Goal: Task Accomplishment & Management: Use online tool/utility

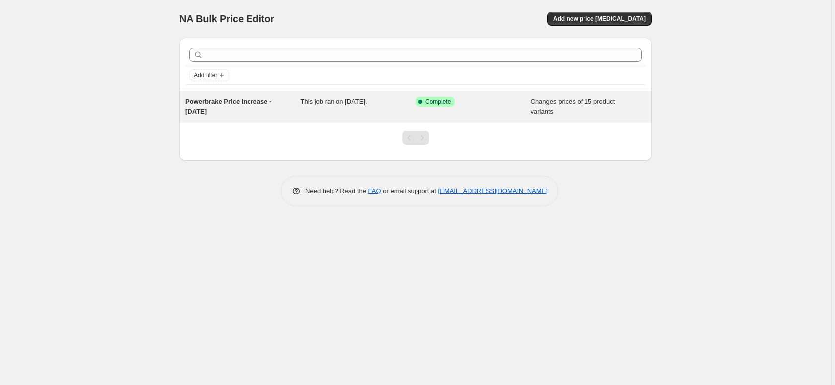
click at [256, 106] on div "Powerbrake Price Increase - [DATE]" at bounding box center [242, 107] width 115 height 20
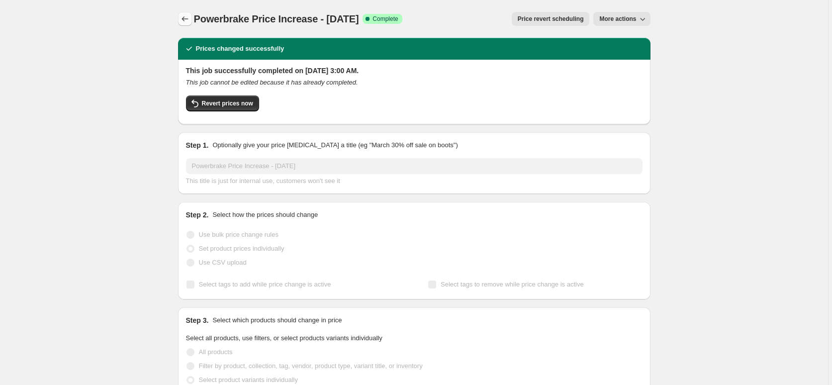
click at [185, 20] on icon "Price change jobs" at bounding box center [185, 19] width 10 height 10
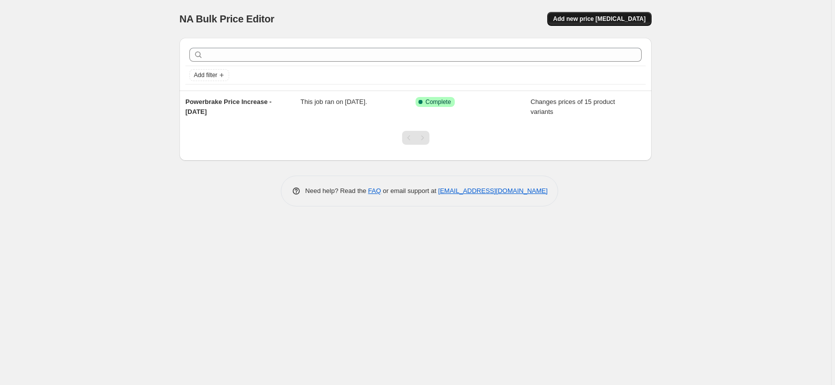
click at [604, 21] on span "Add new price change job" at bounding box center [599, 19] width 92 height 8
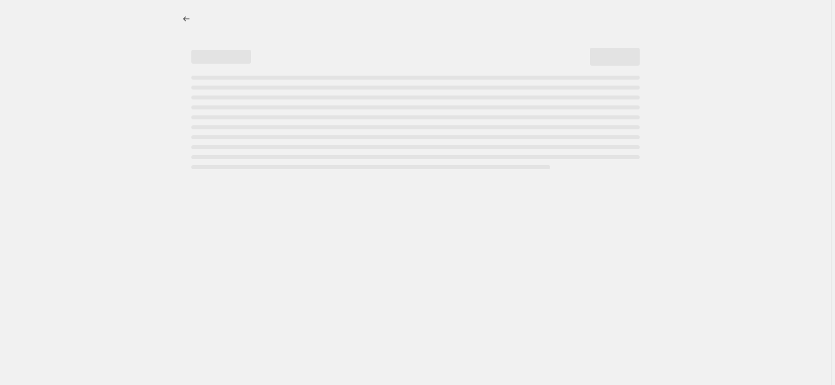
select select "percentage"
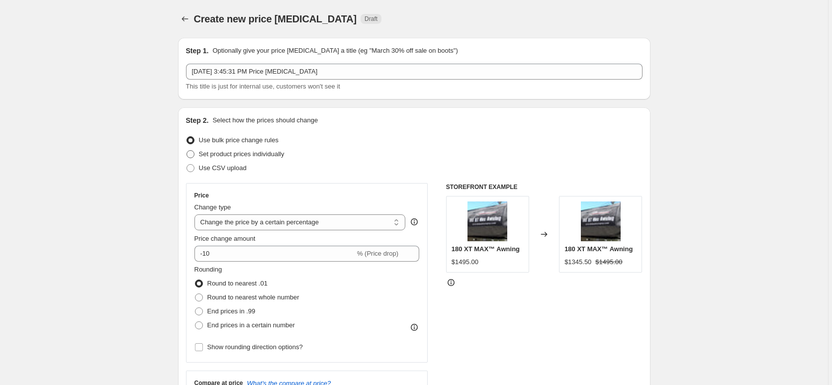
click at [192, 155] on span at bounding box center [190, 154] width 8 height 8
click at [187, 151] on input "Set product prices individually" at bounding box center [186, 150] width 0 height 0
radio input "true"
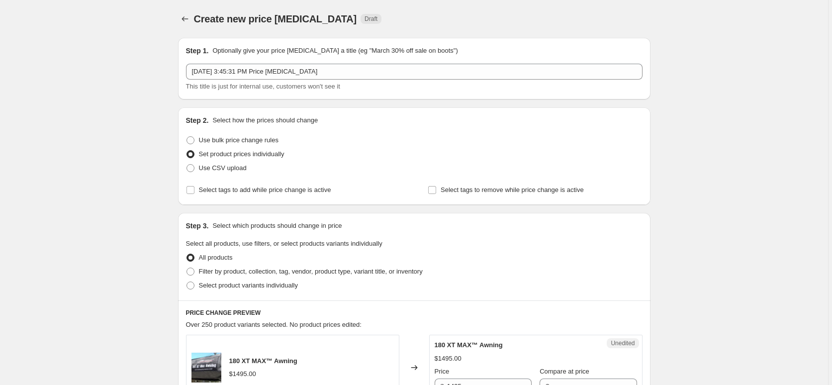
scroll to position [2, 0]
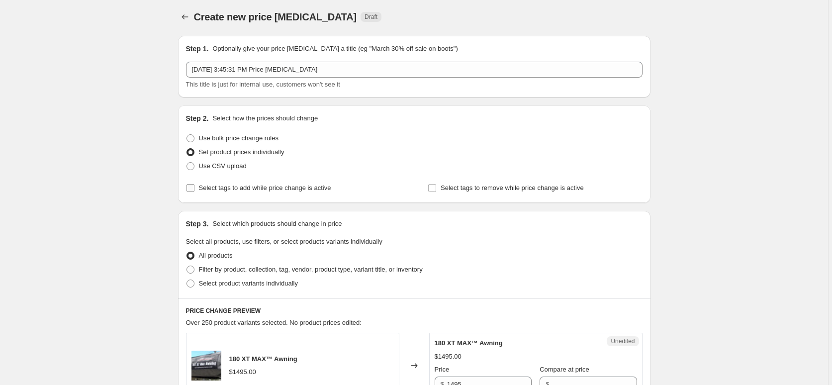
click at [192, 189] on input "Select tags to add while price change is active" at bounding box center [190, 188] width 8 height 8
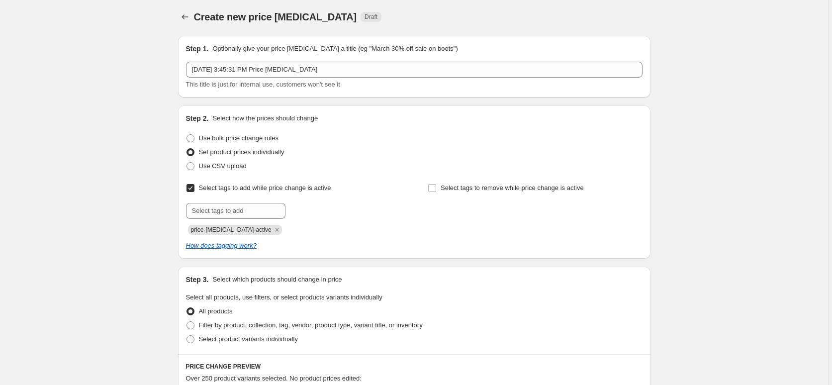
click at [192, 190] on input "Select tags to add while price change is active" at bounding box center [190, 188] width 8 height 8
checkbox input "false"
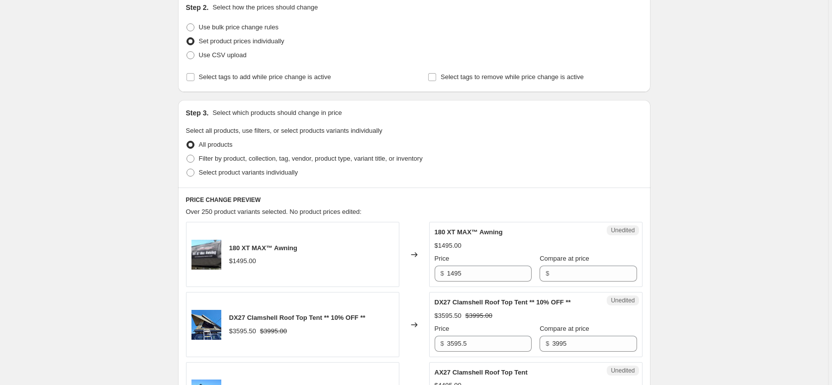
scroll to position [151, 0]
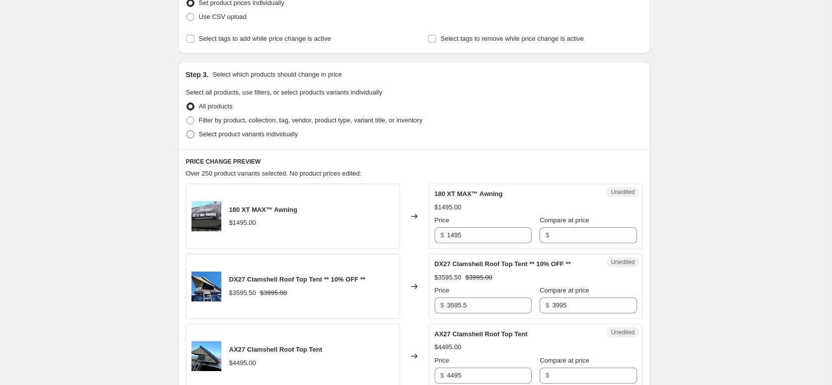
click at [191, 133] on span at bounding box center [190, 134] width 8 height 8
click at [187, 131] on input "Select product variants individually" at bounding box center [186, 130] width 0 height 0
radio input "true"
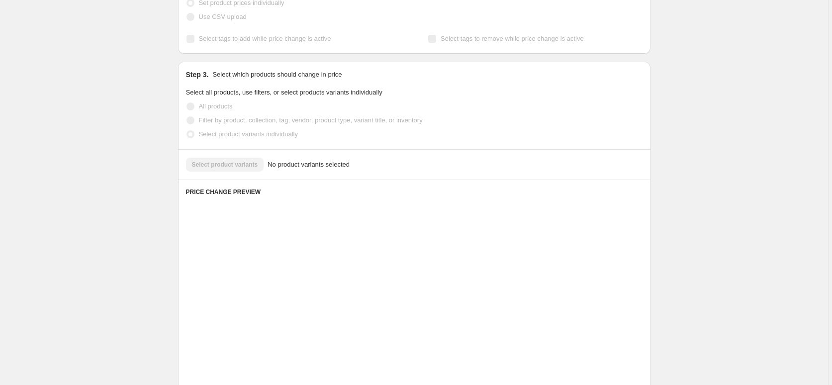
scroll to position [137, 0]
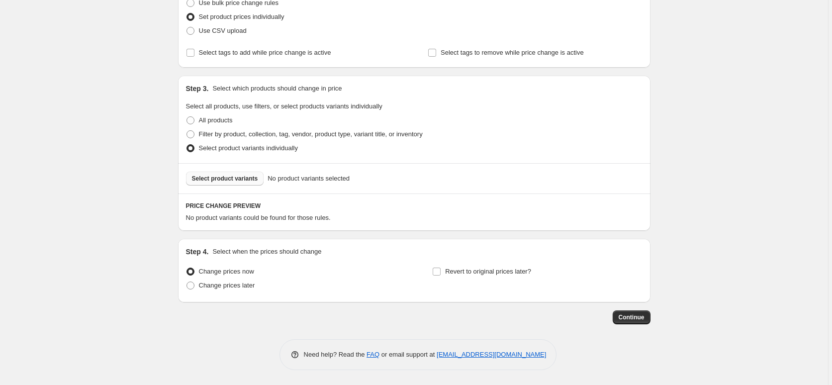
click at [224, 180] on span "Select product variants" at bounding box center [225, 179] width 66 height 8
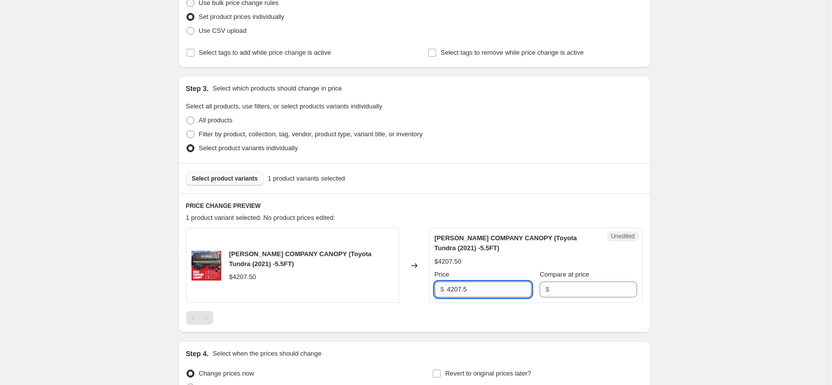
click at [500, 287] on input "4207.5" at bounding box center [489, 289] width 85 height 16
click at [499, 288] on input "4207.5" at bounding box center [489, 289] width 85 height 16
type input "4950"
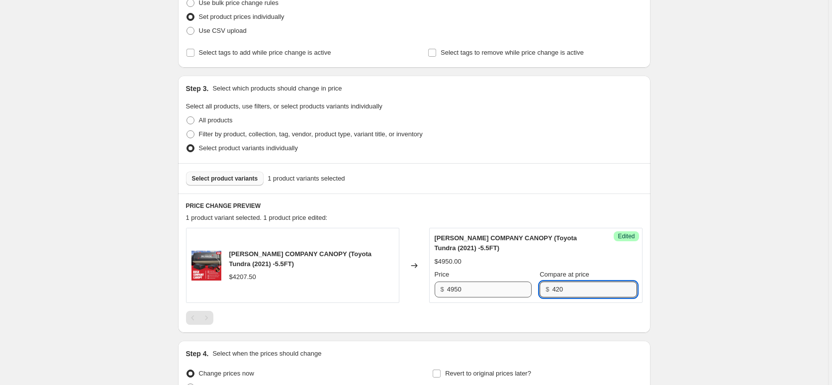
type input "420"
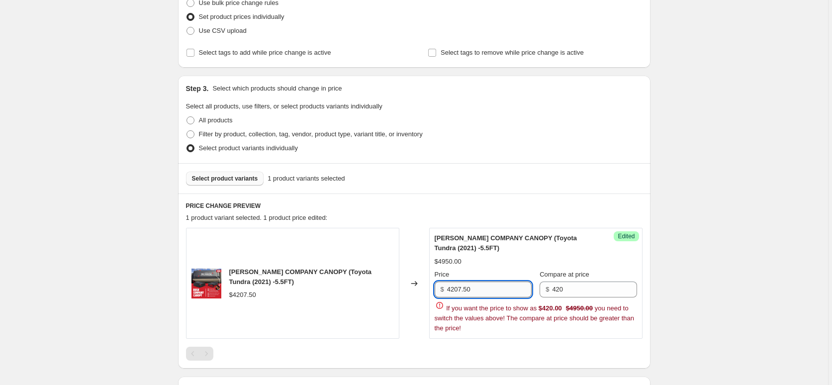
type input "4207.50"
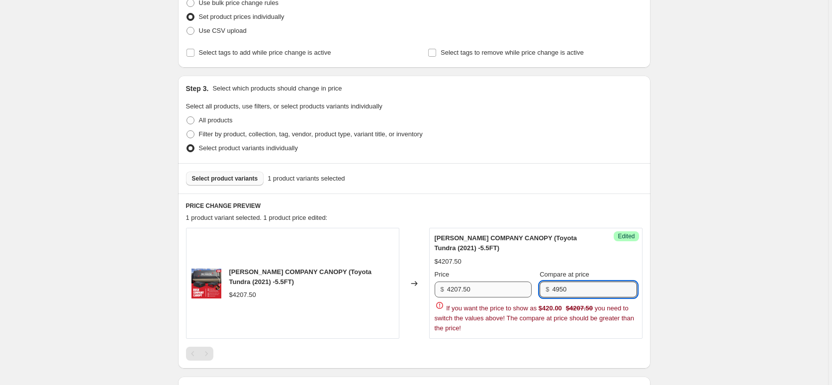
type input "4950"
click at [486, 283] on input "4207.50" at bounding box center [489, 289] width 85 height 16
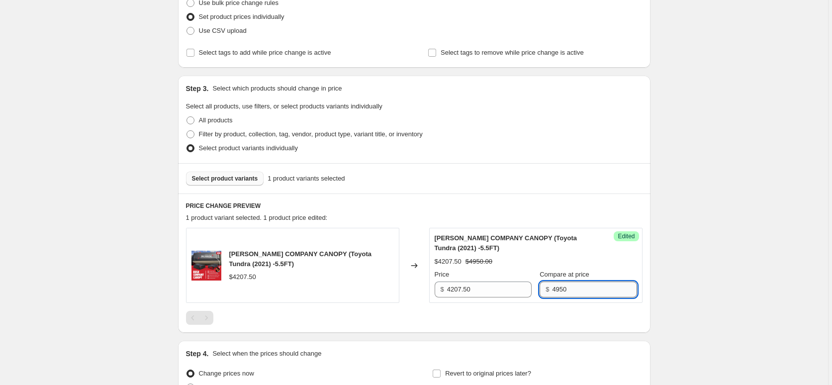
click at [568, 290] on input "4950" at bounding box center [594, 289] width 85 height 16
click at [668, 278] on div "Create new price change job. This page is ready Create new price change job Dra…" at bounding box center [414, 175] width 828 height 624
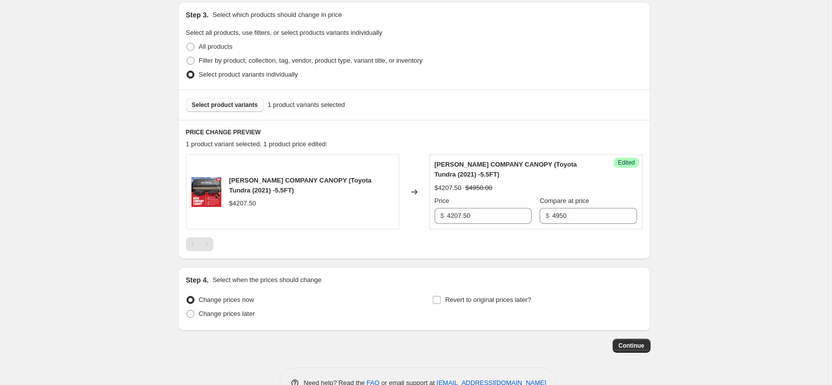
scroll to position [219, 0]
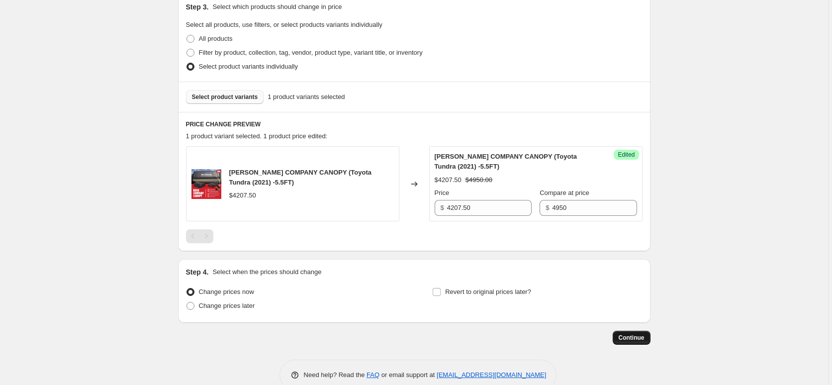
click at [626, 339] on span "Continue" at bounding box center [632, 338] width 26 height 8
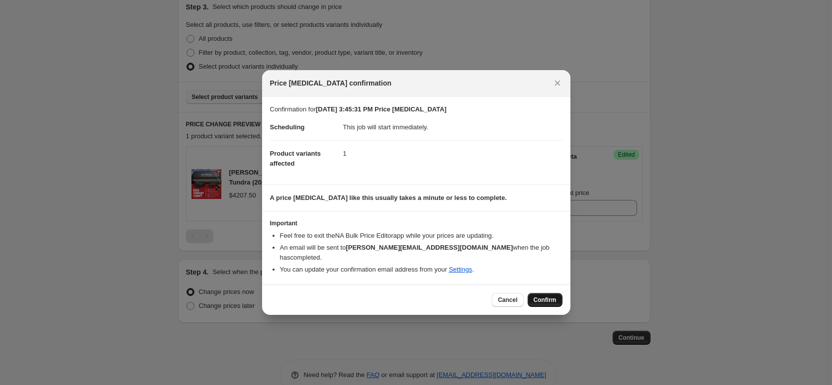
click at [542, 297] on span "Confirm" at bounding box center [545, 300] width 23 height 8
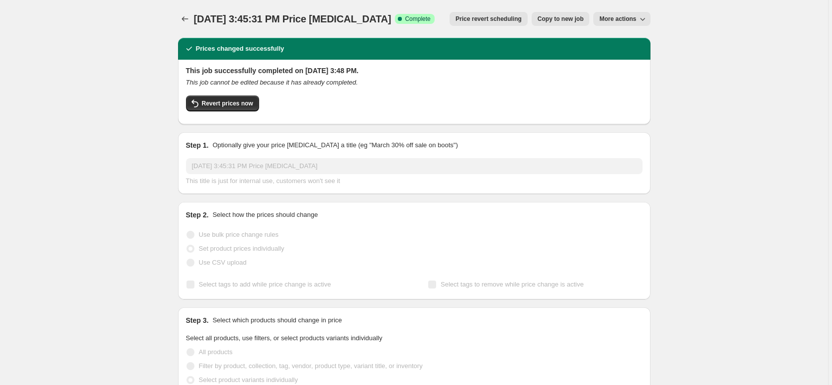
click at [125, 220] on div "Oct 8, 2025, 3:45:31 PM Price change job. This page is ready Oct 8, 2025, 3:45:…" at bounding box center [414, 348] width 828 height 697
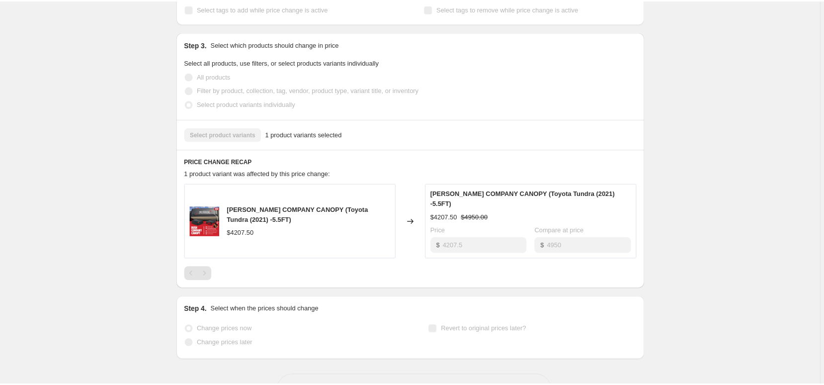
scroll to position [290, 0]
